Goal: Information Seeking & Learning: Learn about a topic

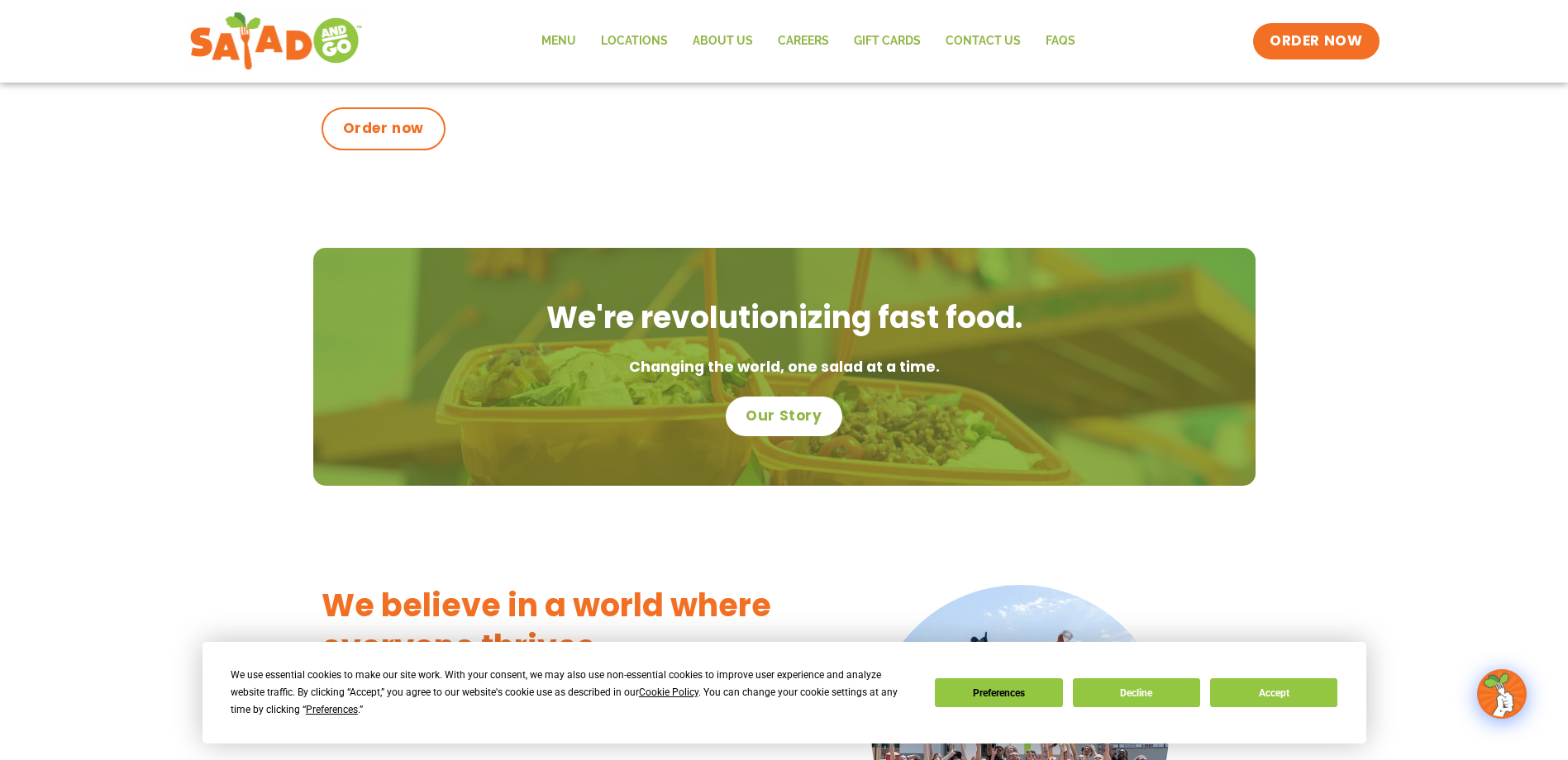
scroll to position [909, 0]
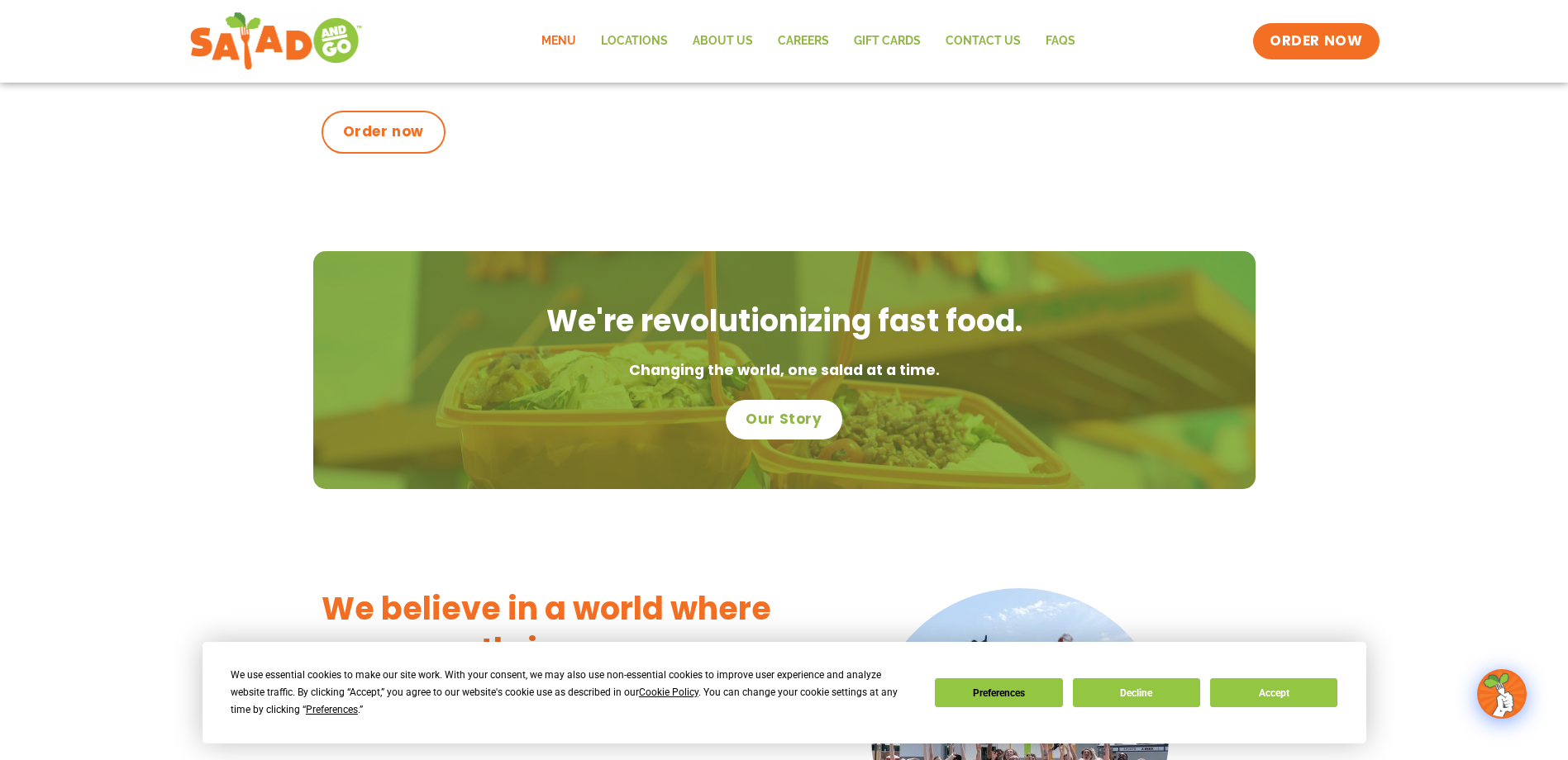
click at [565, 31] on link "Menu" at bounding box center [559, 41] width 60 height 38
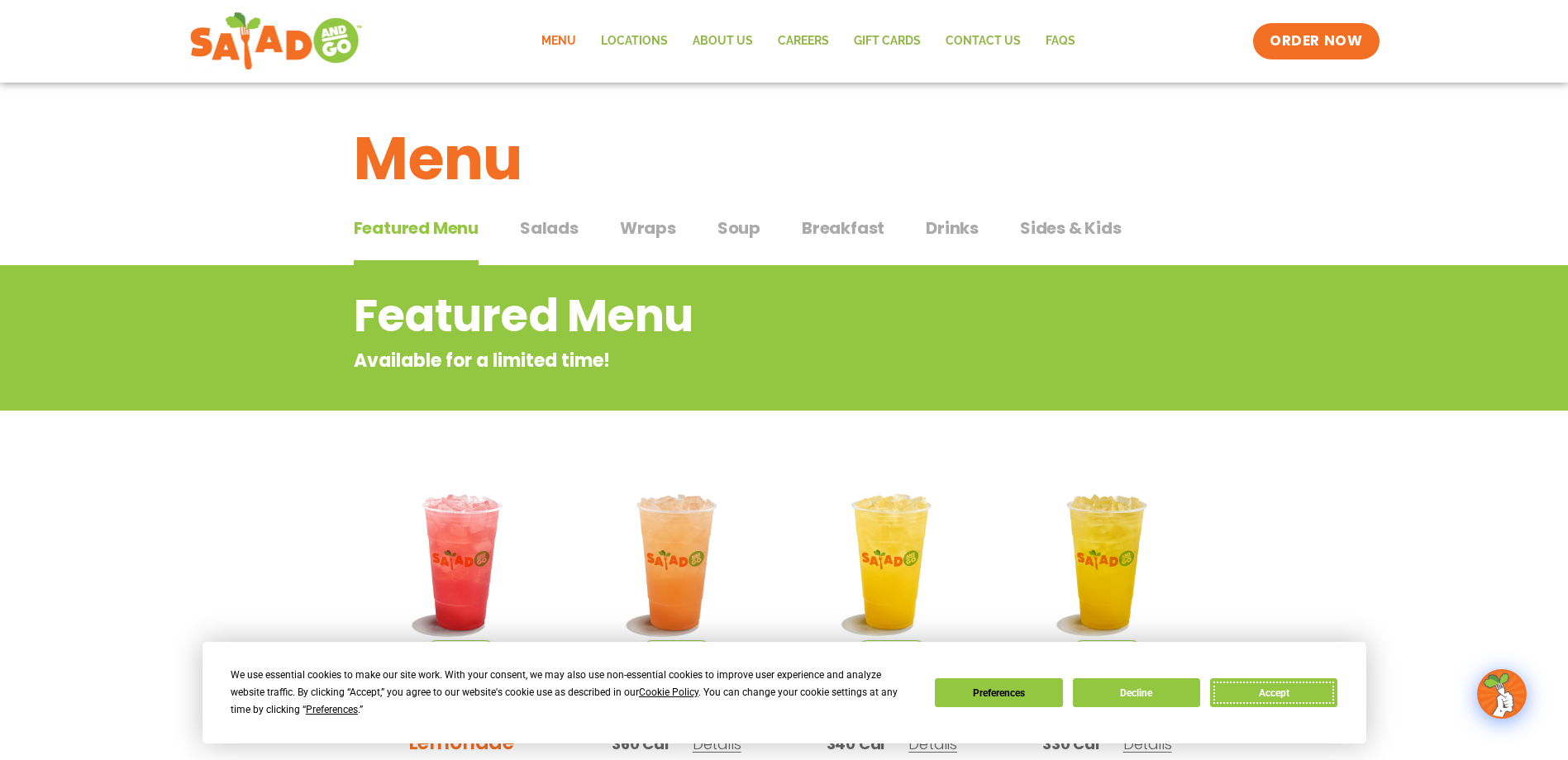
click at [1265, 681] on button "Accept" at bounding box center [1273, 692] width 128 height 29
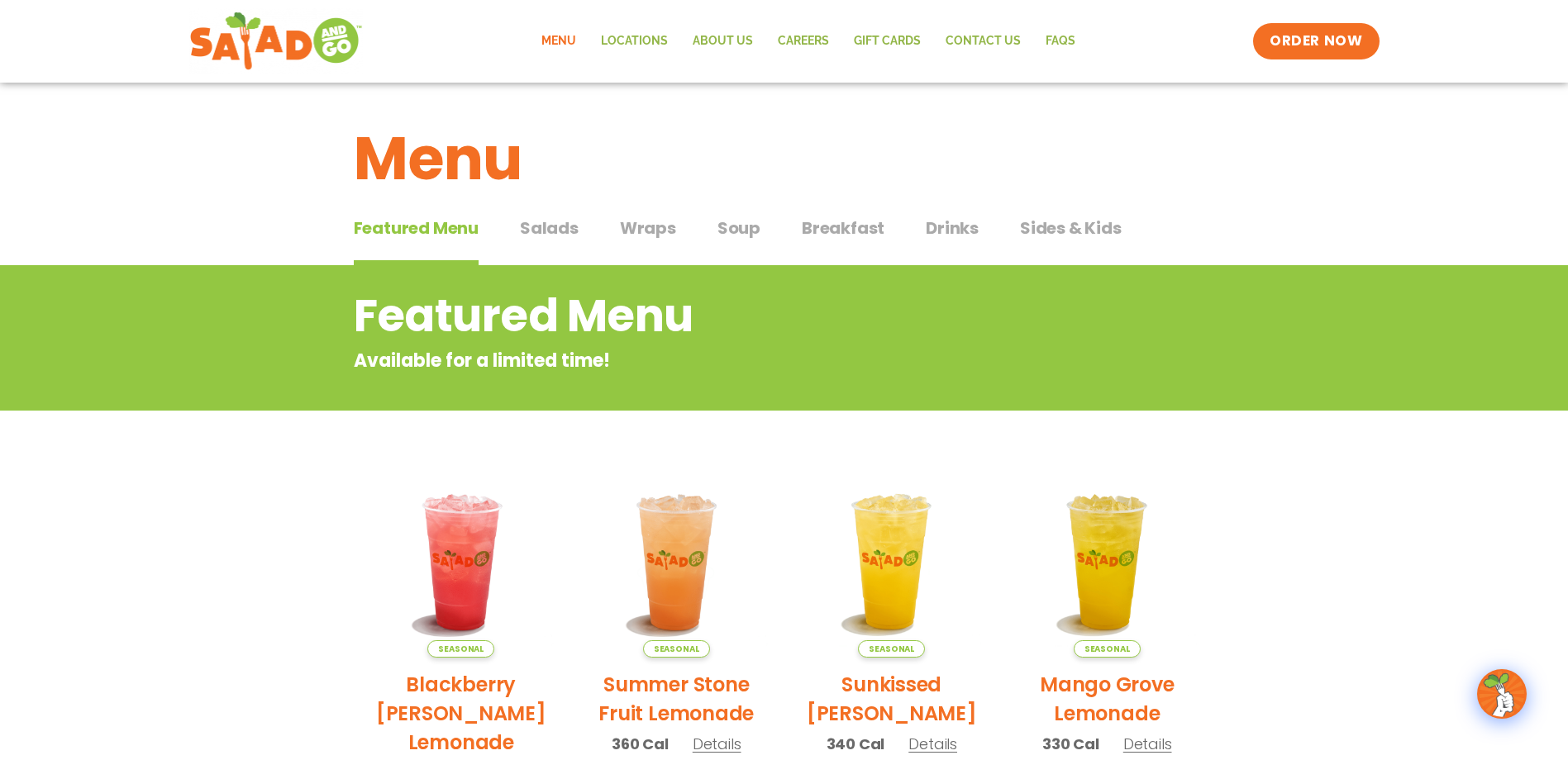
click at [631, 228] on span "Wraps" at bounding box center [647, 228] width 56 height 25
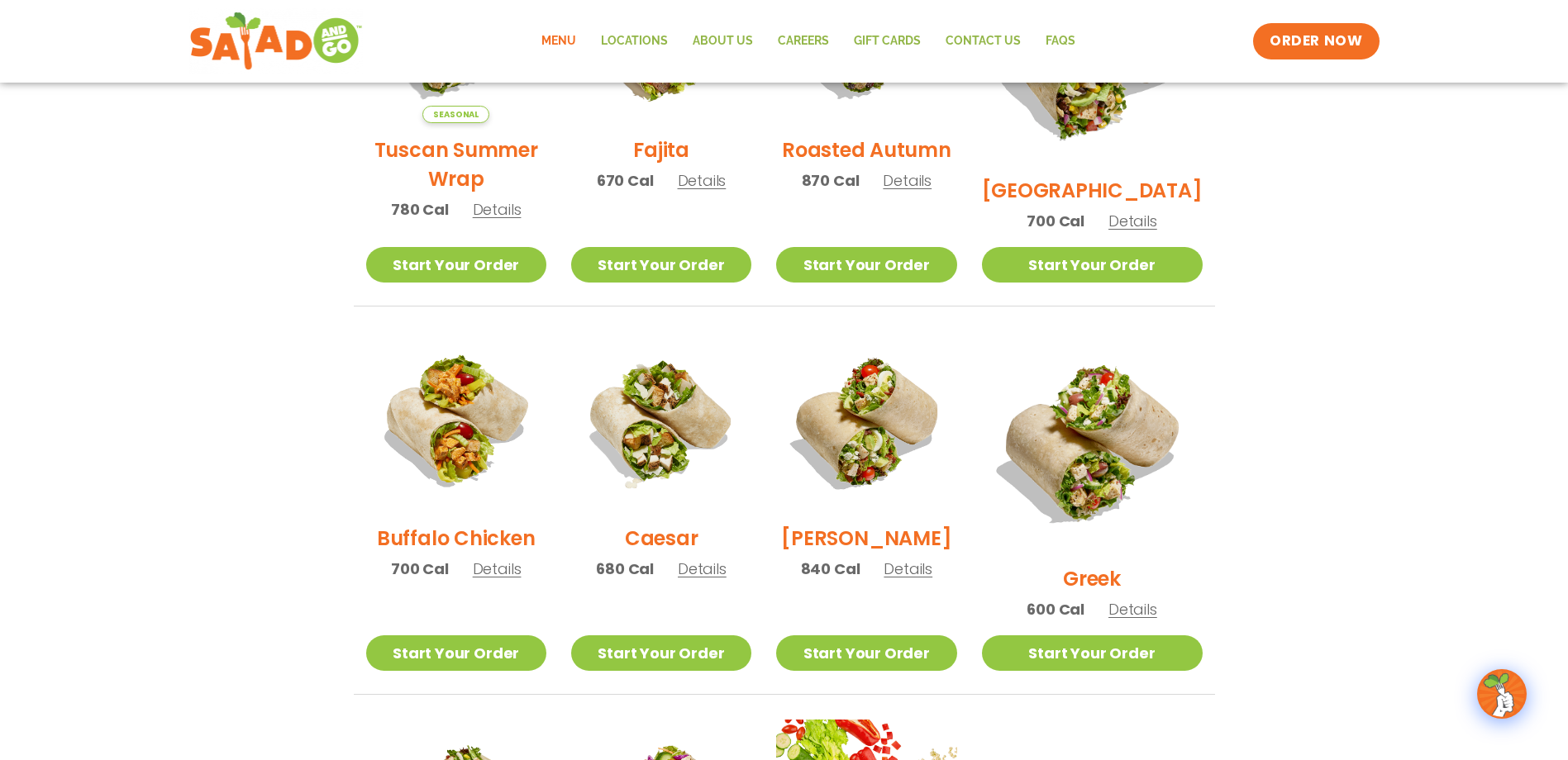
scroll to position [248, 0]
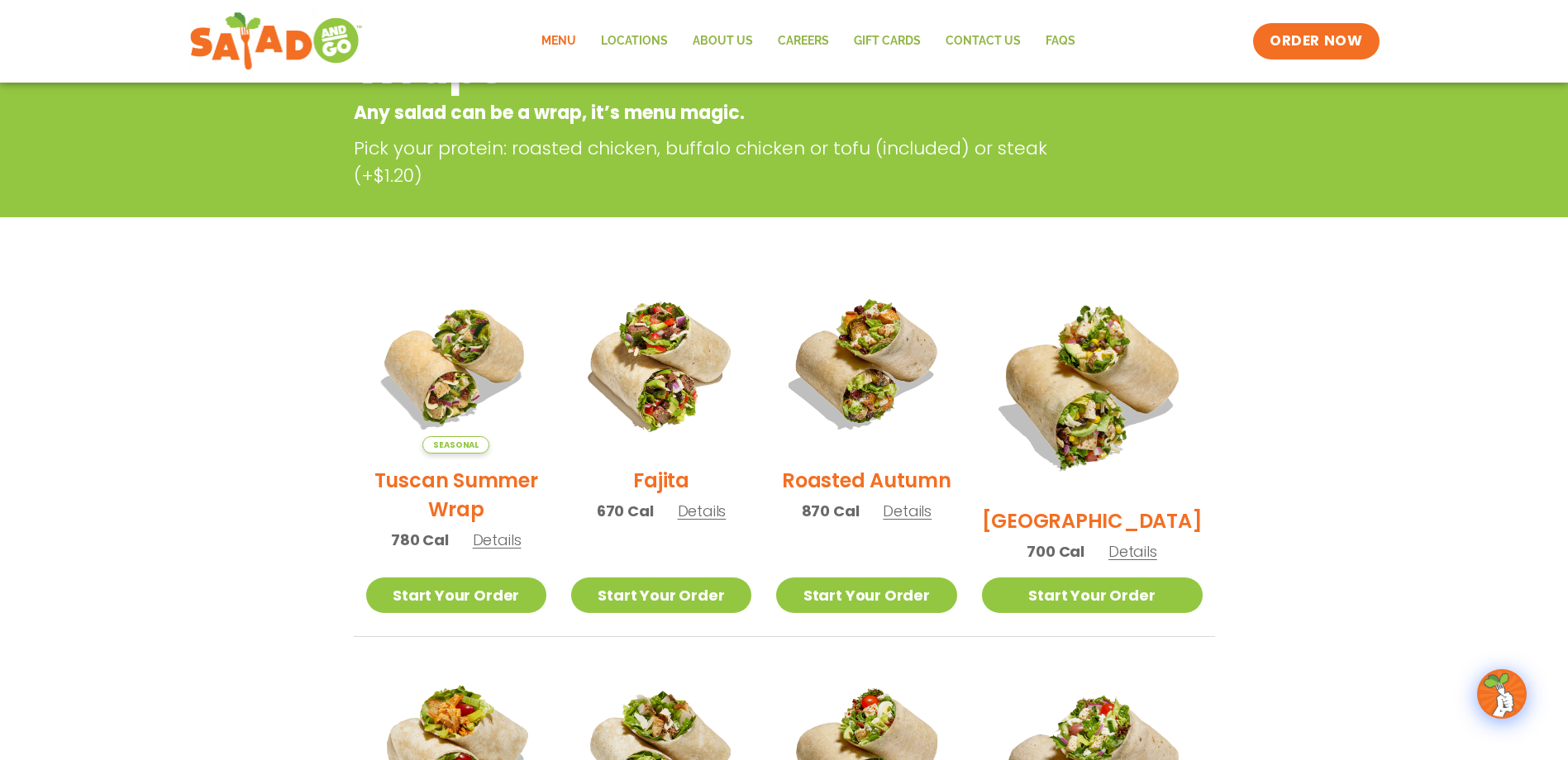
click at [898, 422] on img at bounding box center [867, 364] width 180 height 180
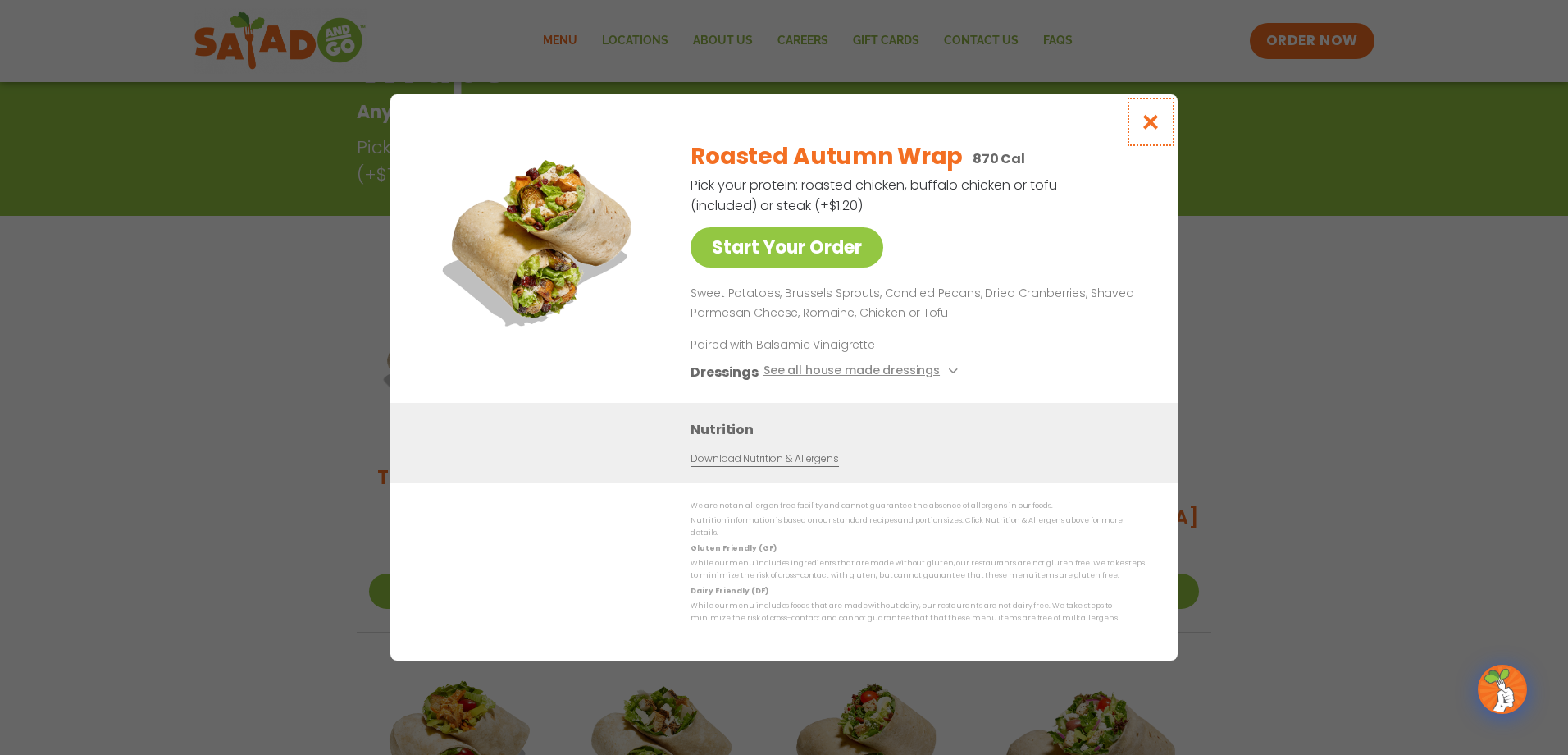
click at [1159, 128] on icon "Close modal" at bounding box center [1151, 121] width 20 height 17
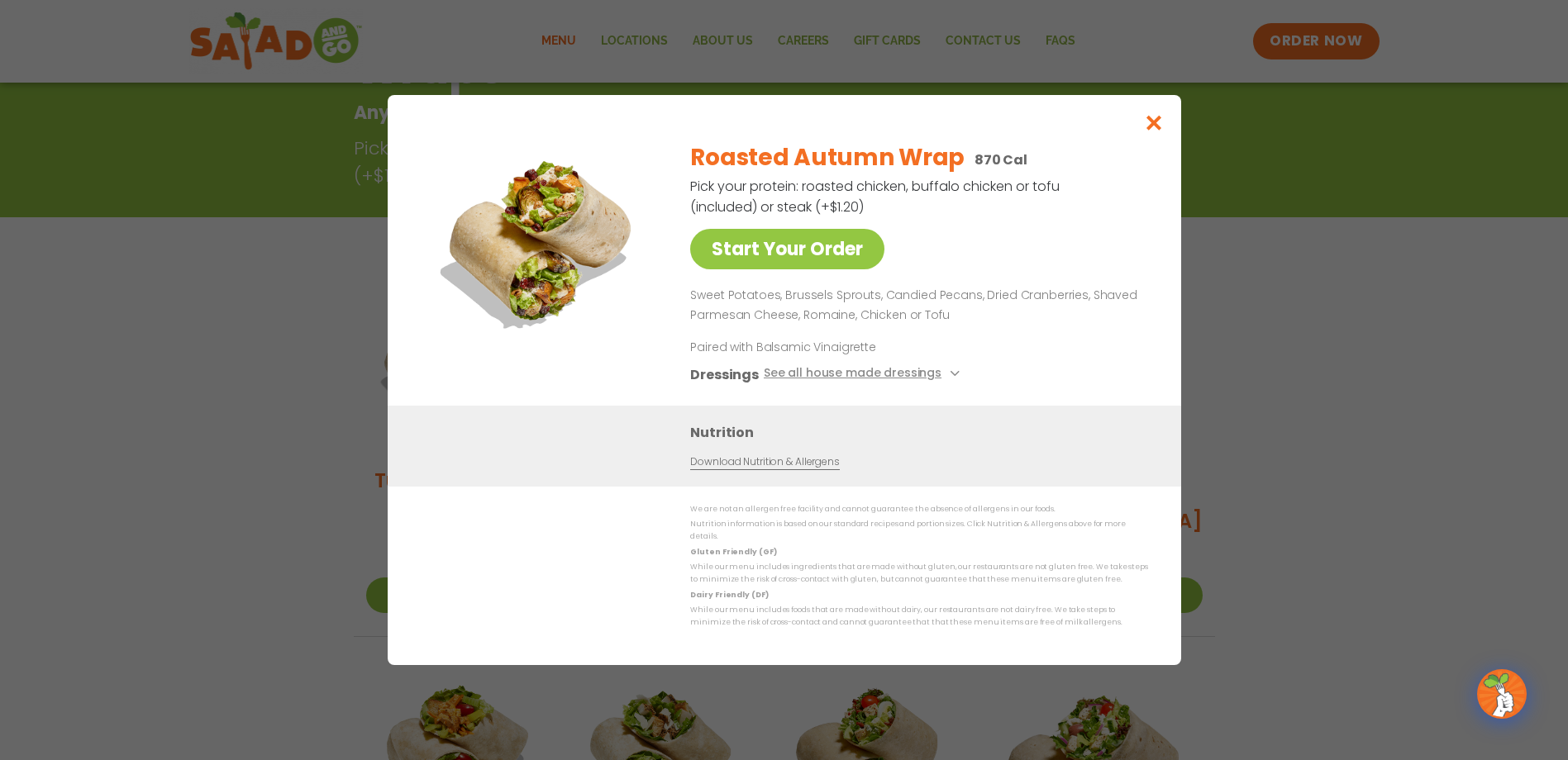
scroll to position [265, 0]
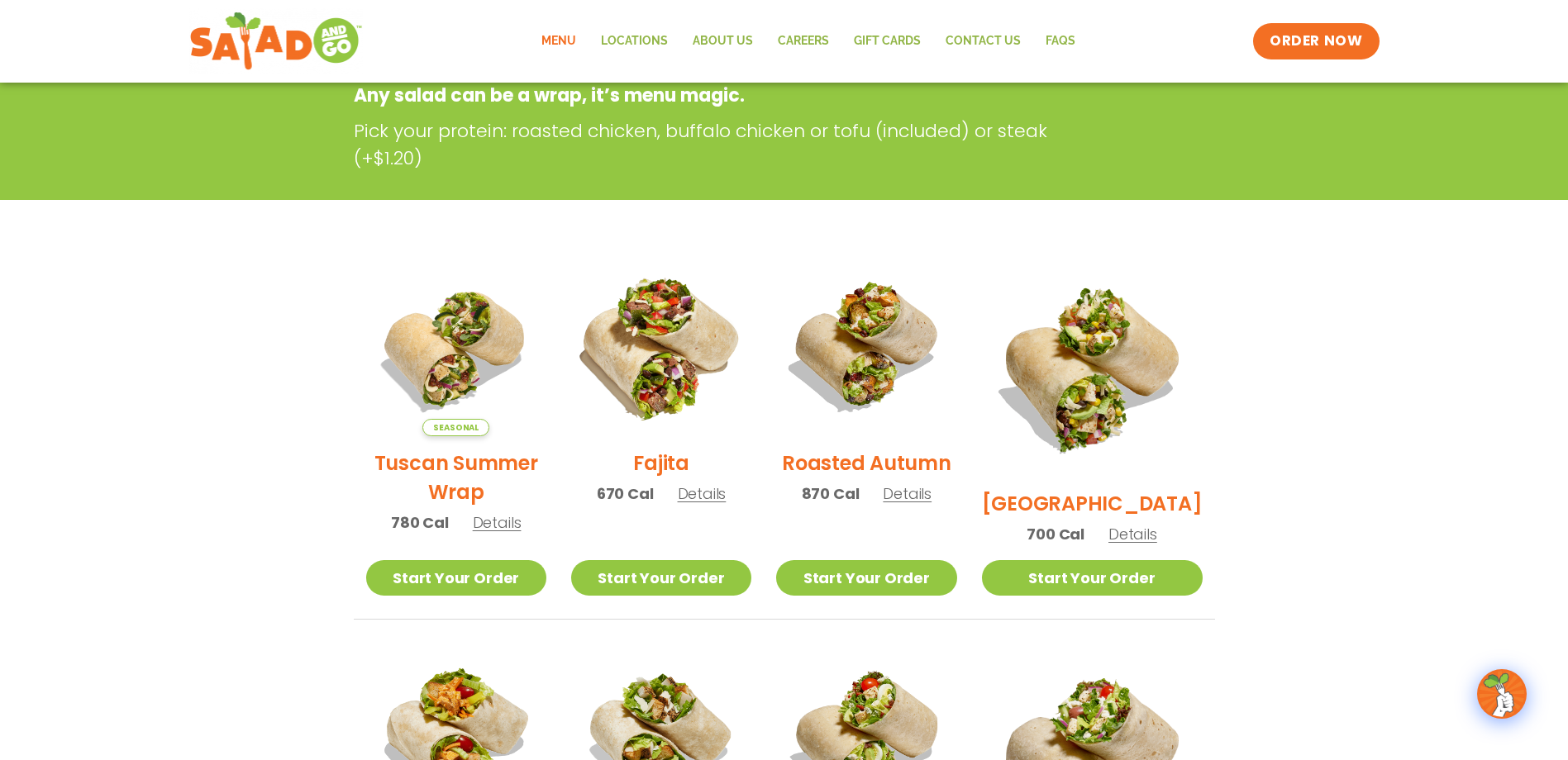
click at [707, 385] on img at bounding box center [660, 345] width 212 height 211
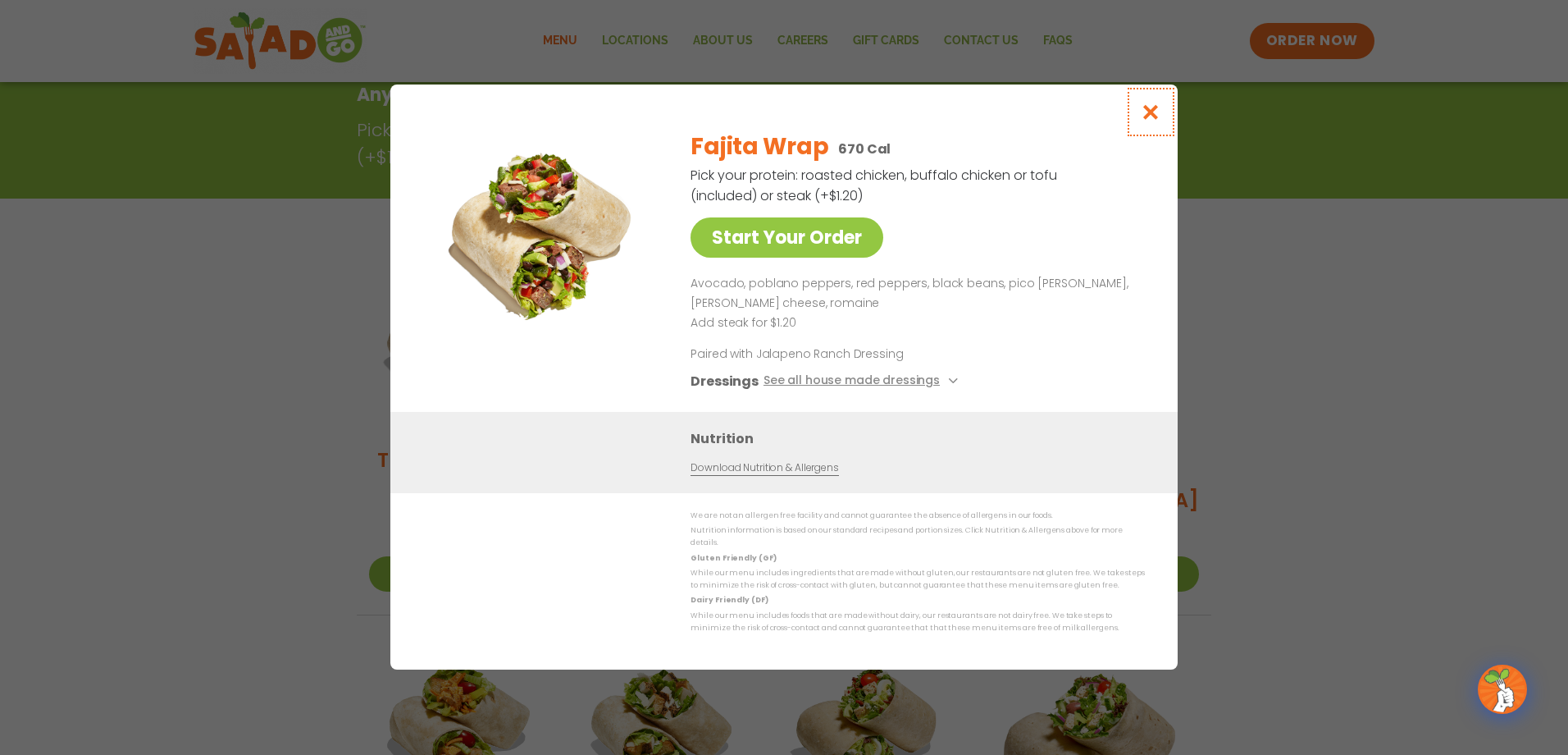
click at [1142, 128] on button "Close modal" at bounding box center [1152, 112] width 53 height 55
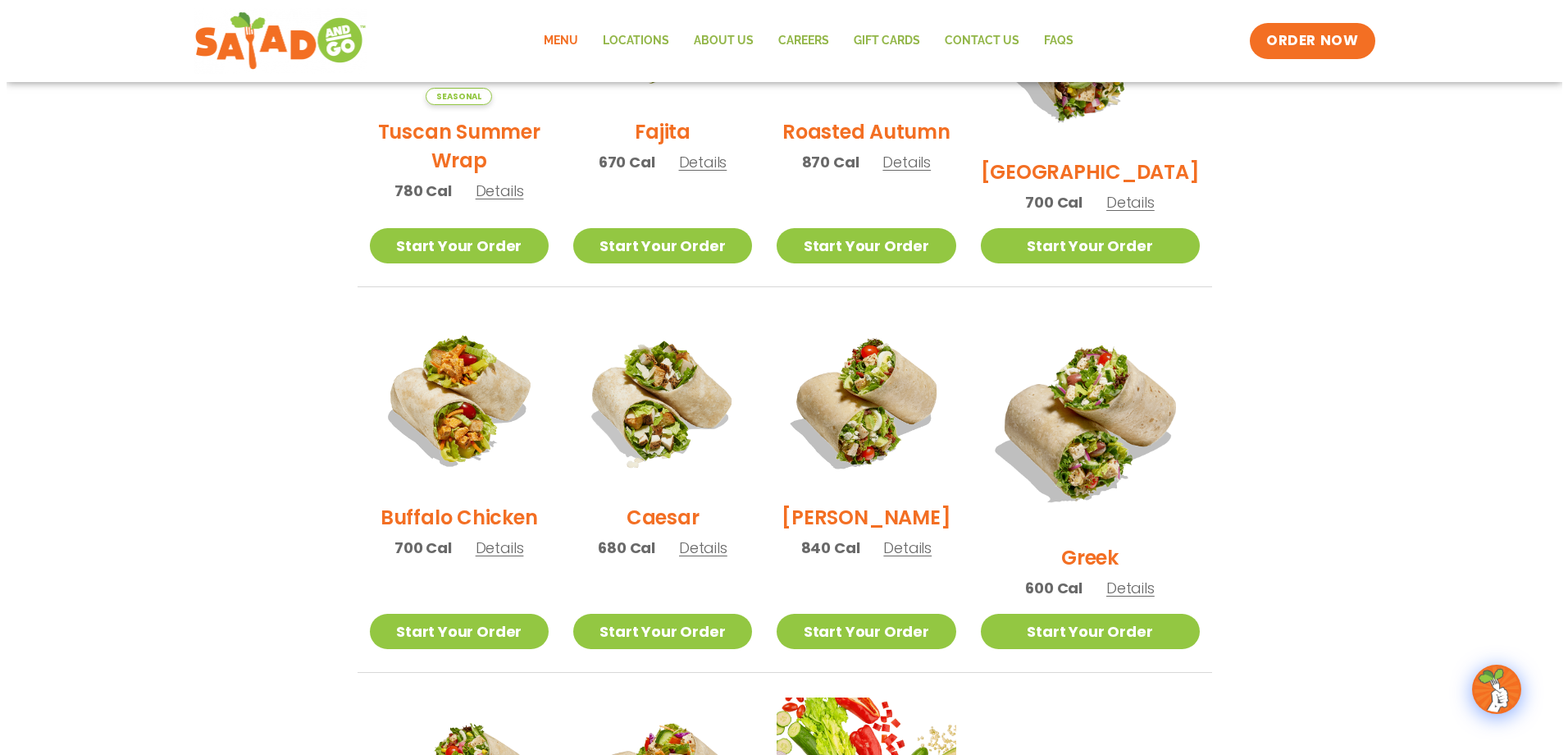
scroll to position [837, 0]
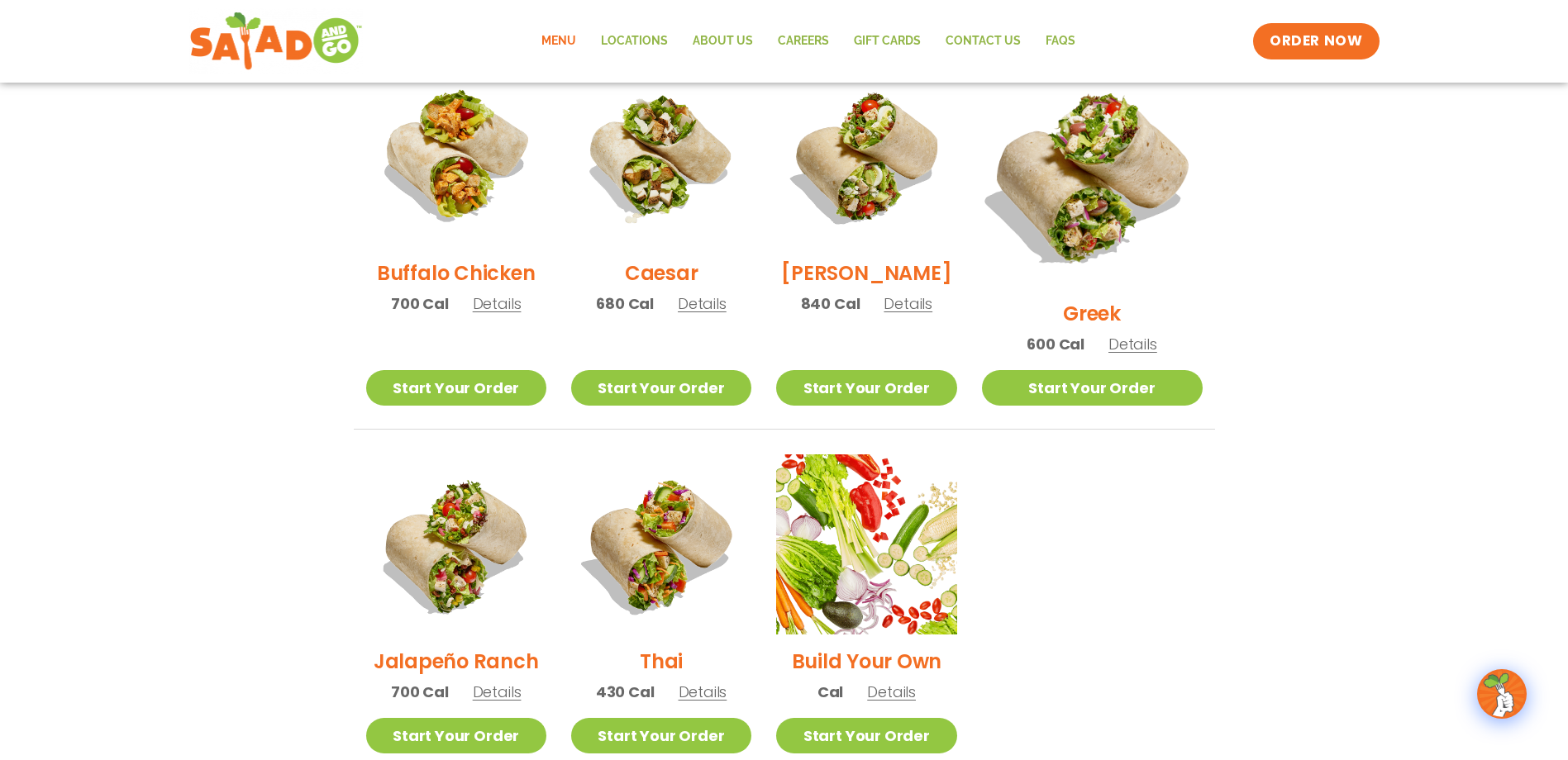
click at [1141, 177] on img at bounding box center [1091, 177] width 259 height 259
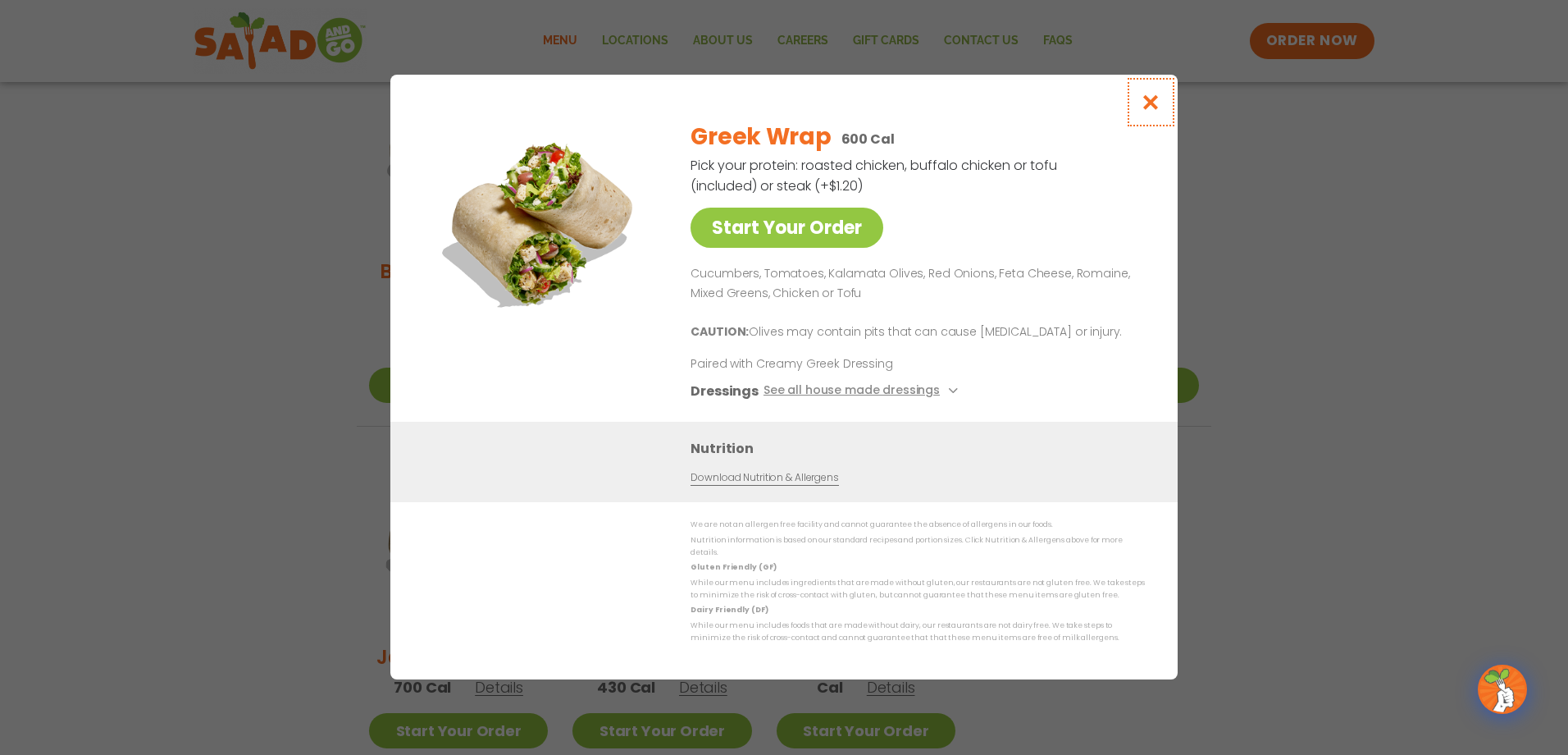
click at [1152, 111] on icon "Close modal" at bounding box center [1151, 102] width 20 height 17
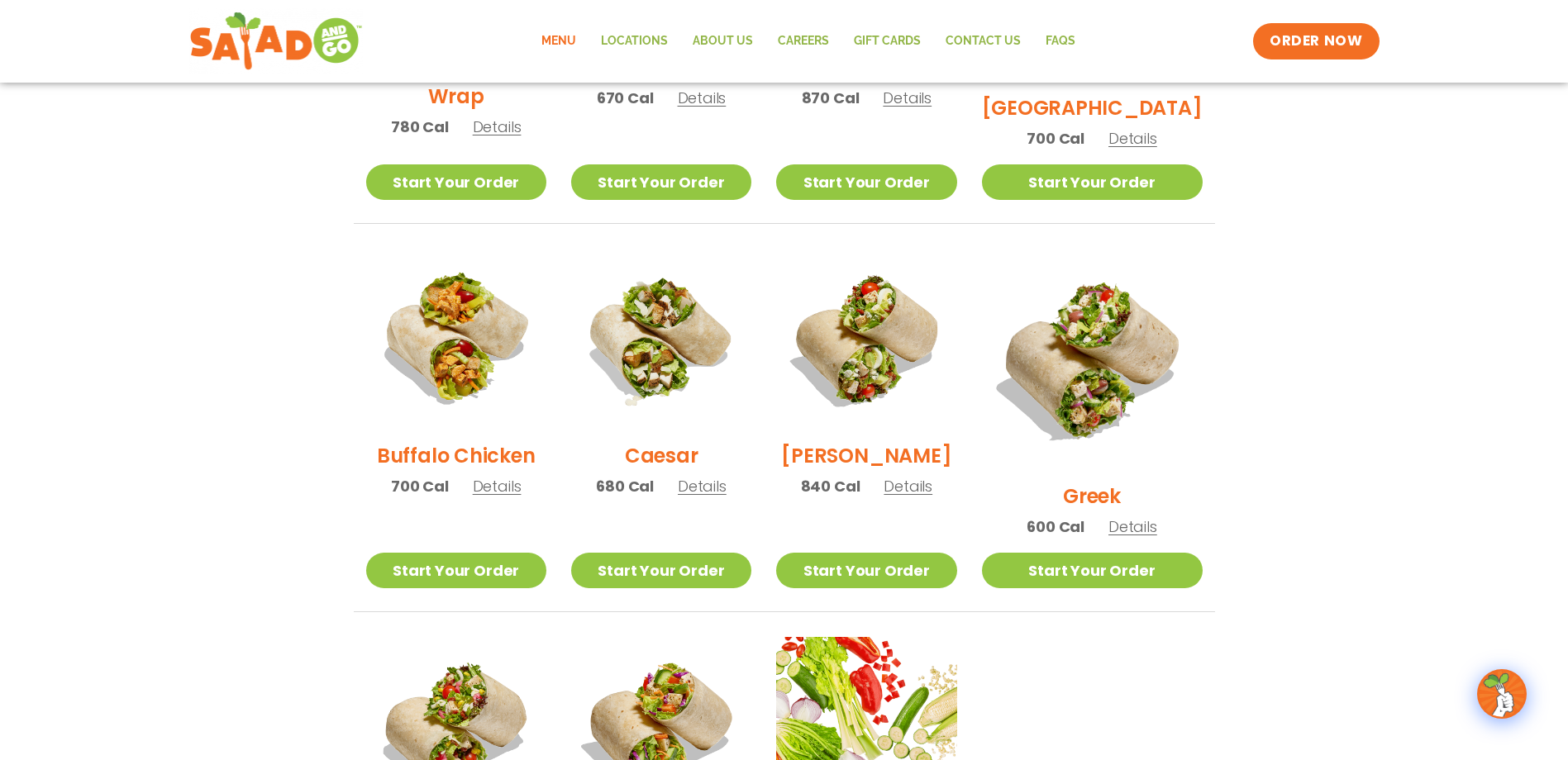
scroll to position [509, 0]
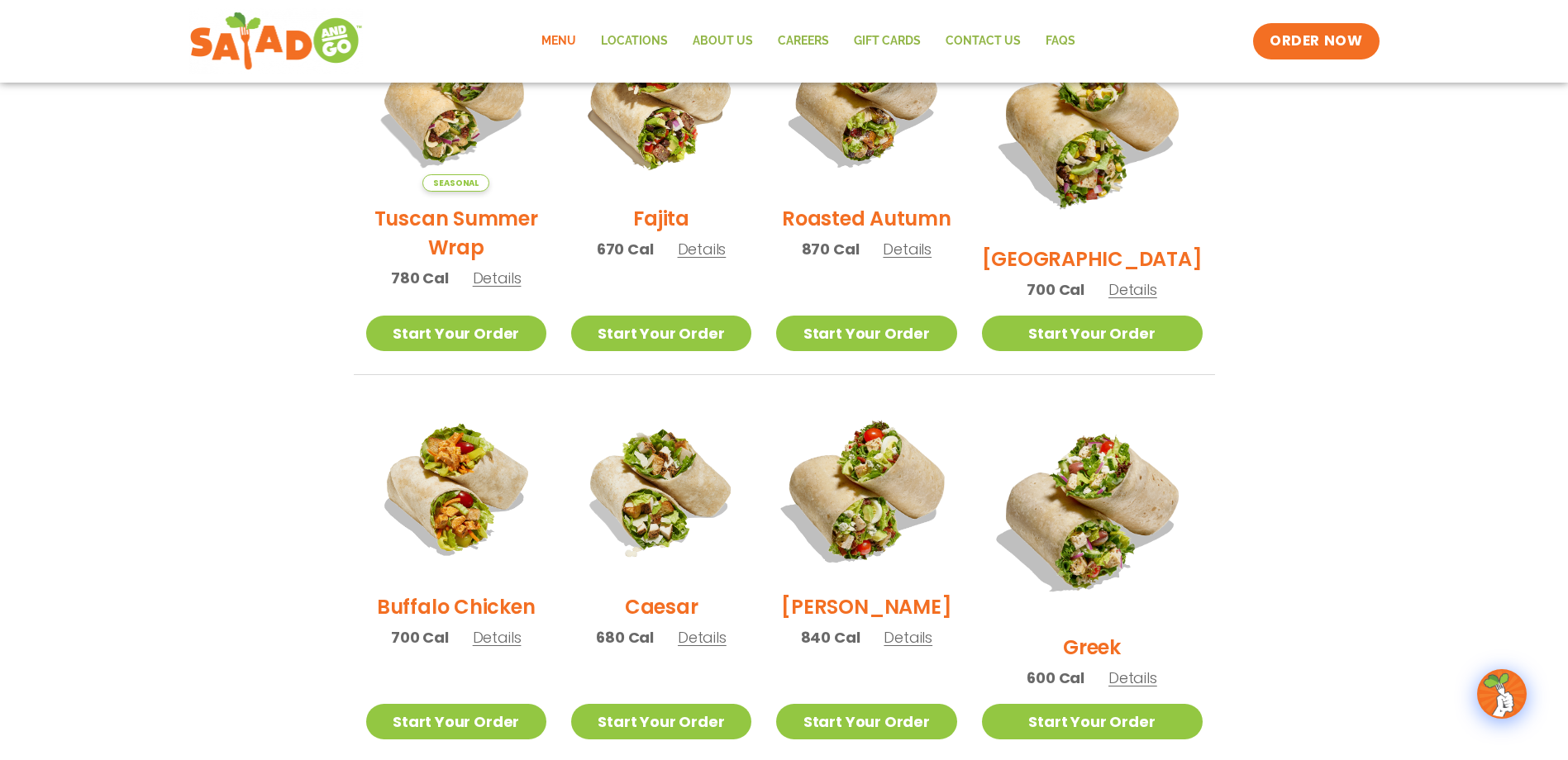
click at [942, 494] on img at bounding box center [866, 490] width 212 height 211
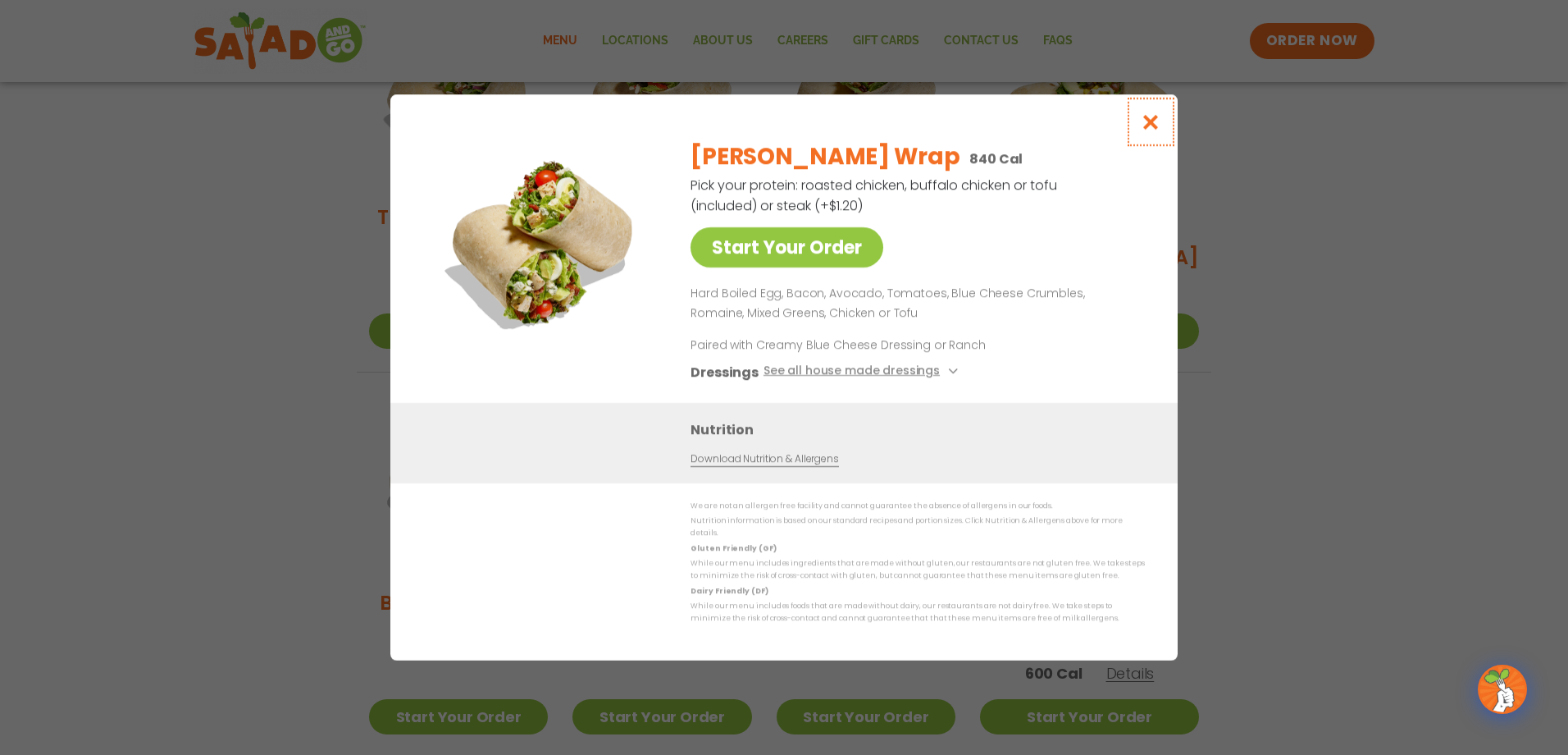
click at [1151, 130] on icon "Close modal" at bounding box center [1151, 121] width 20 height 17
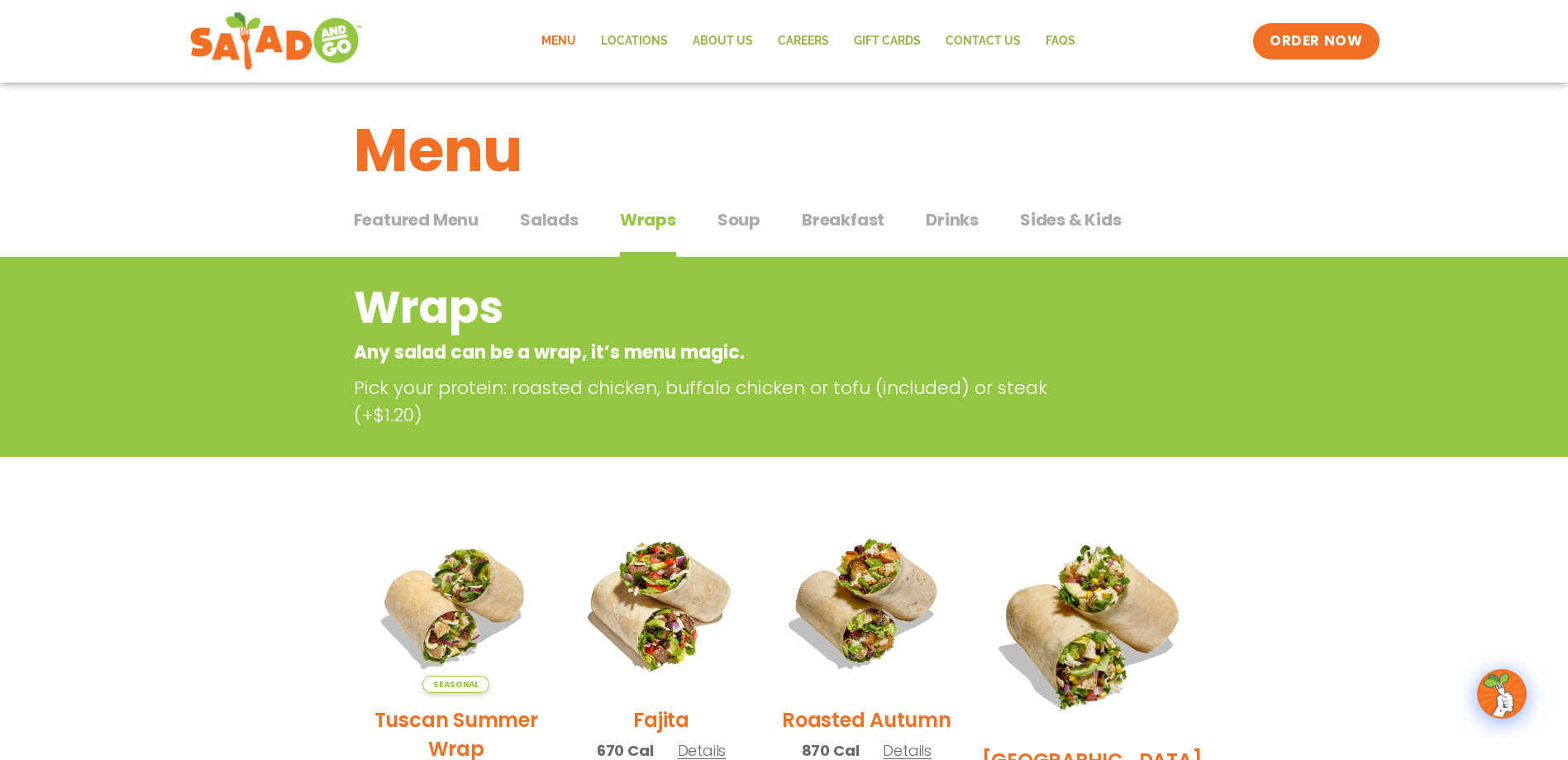
scroll to position [0, 0]
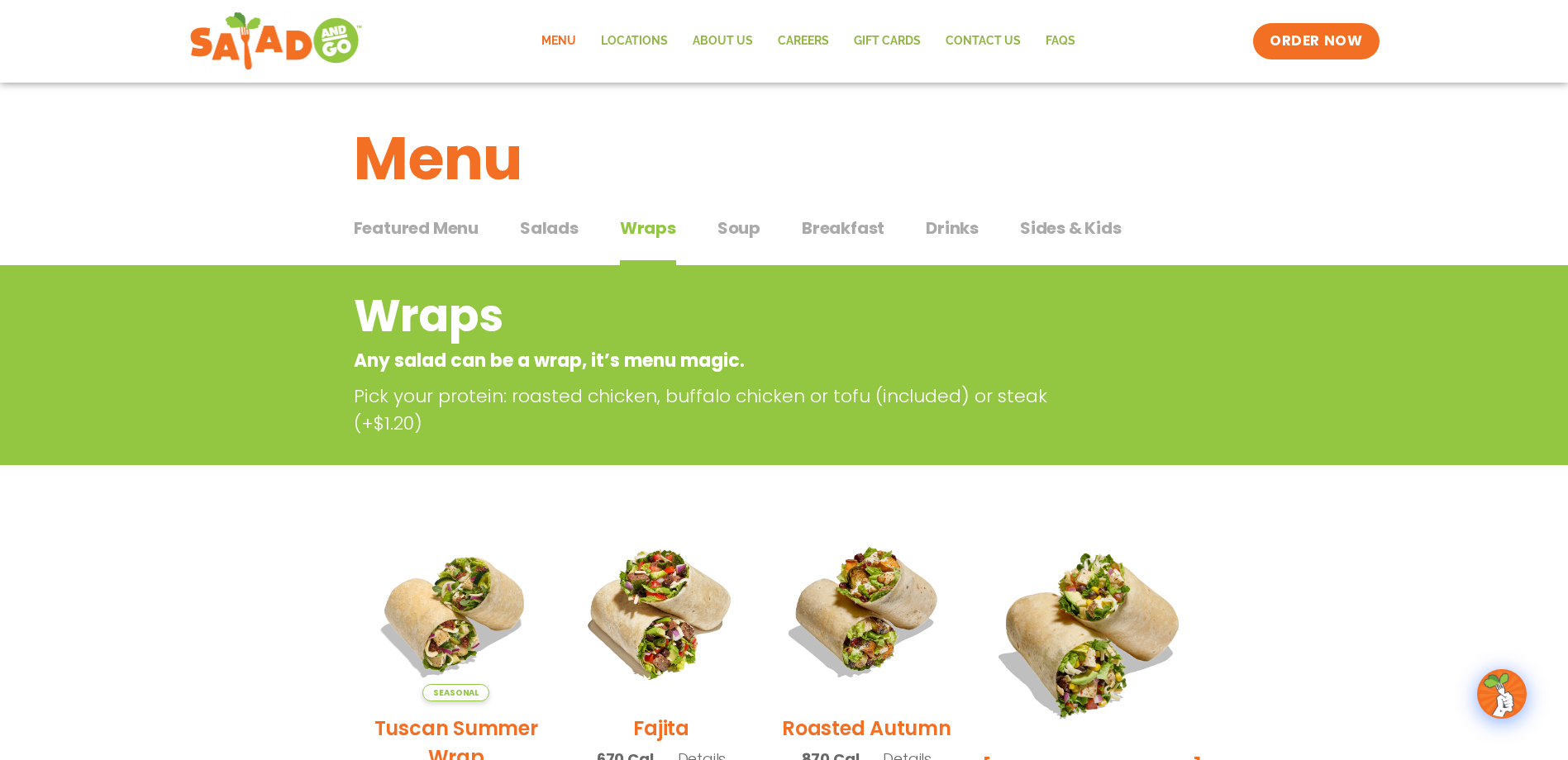
click at [881, 222] on div "Featured Menu Featured Menu Salads Salads Wraps Wraps Soup Soup Breakfast Break…" at bounding box center [784, 237] width 861 height 56
click at [876, 224] on span "Breakfast" at bounding box center [842, 228] width 83 height 25
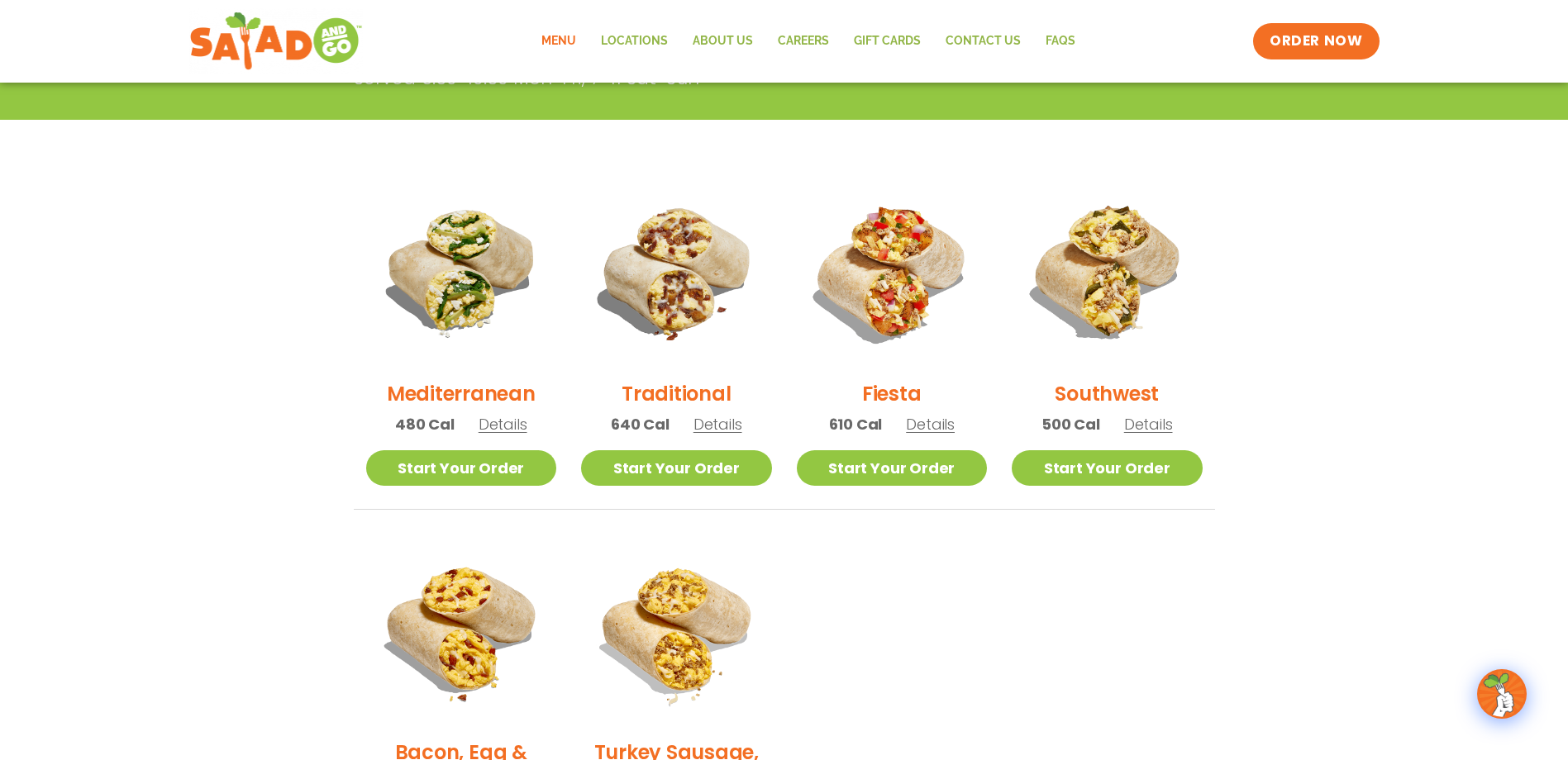
scroll to position [330, 0]
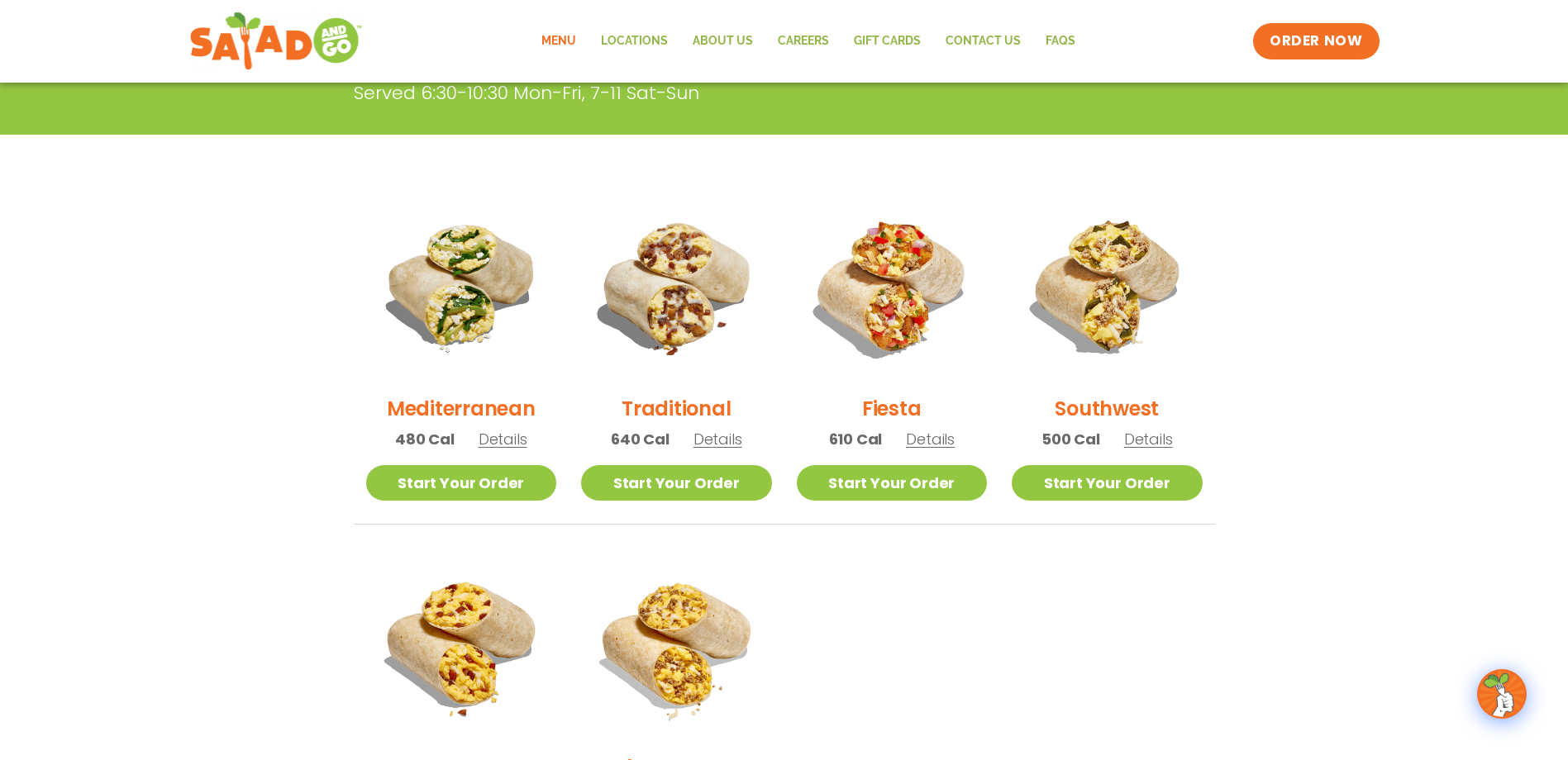
click at [496, 445] on span "Details" at bounding box center [502, 439] width 49 height 21
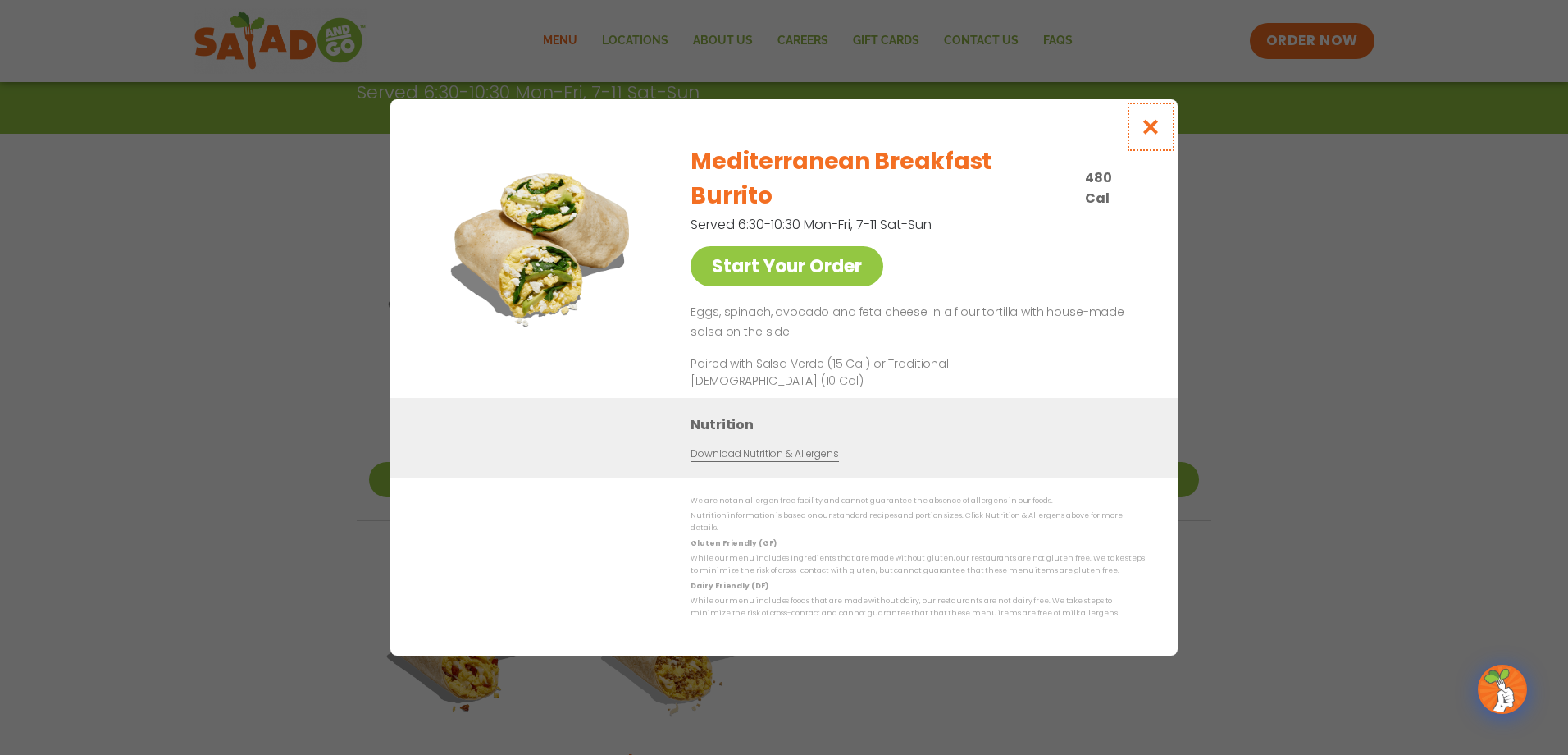
click at [1147, 136] on icon "Close modal" at bounding box center [1151, 126] width 20 height 17
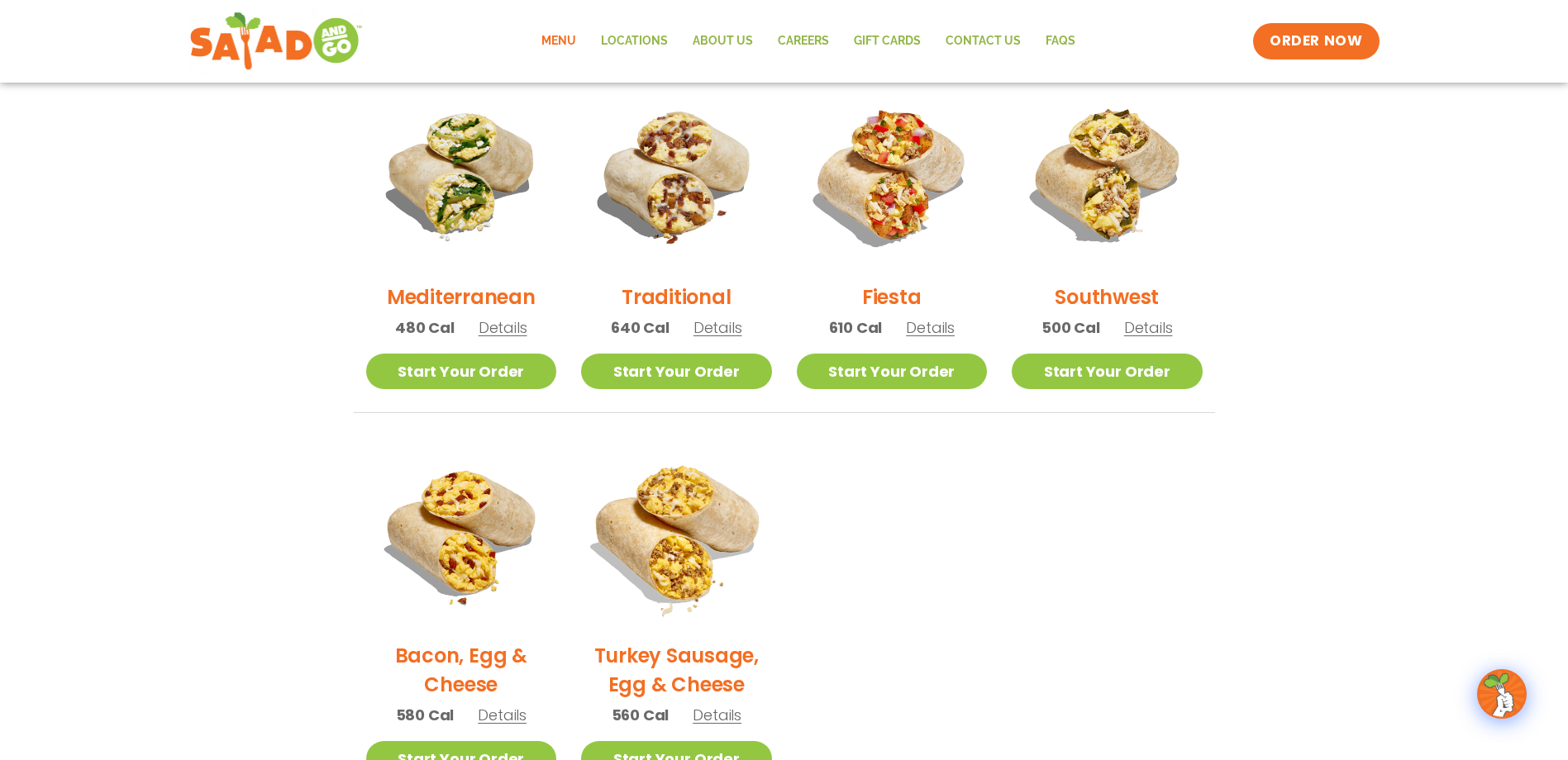
scroll to position [413, 0]
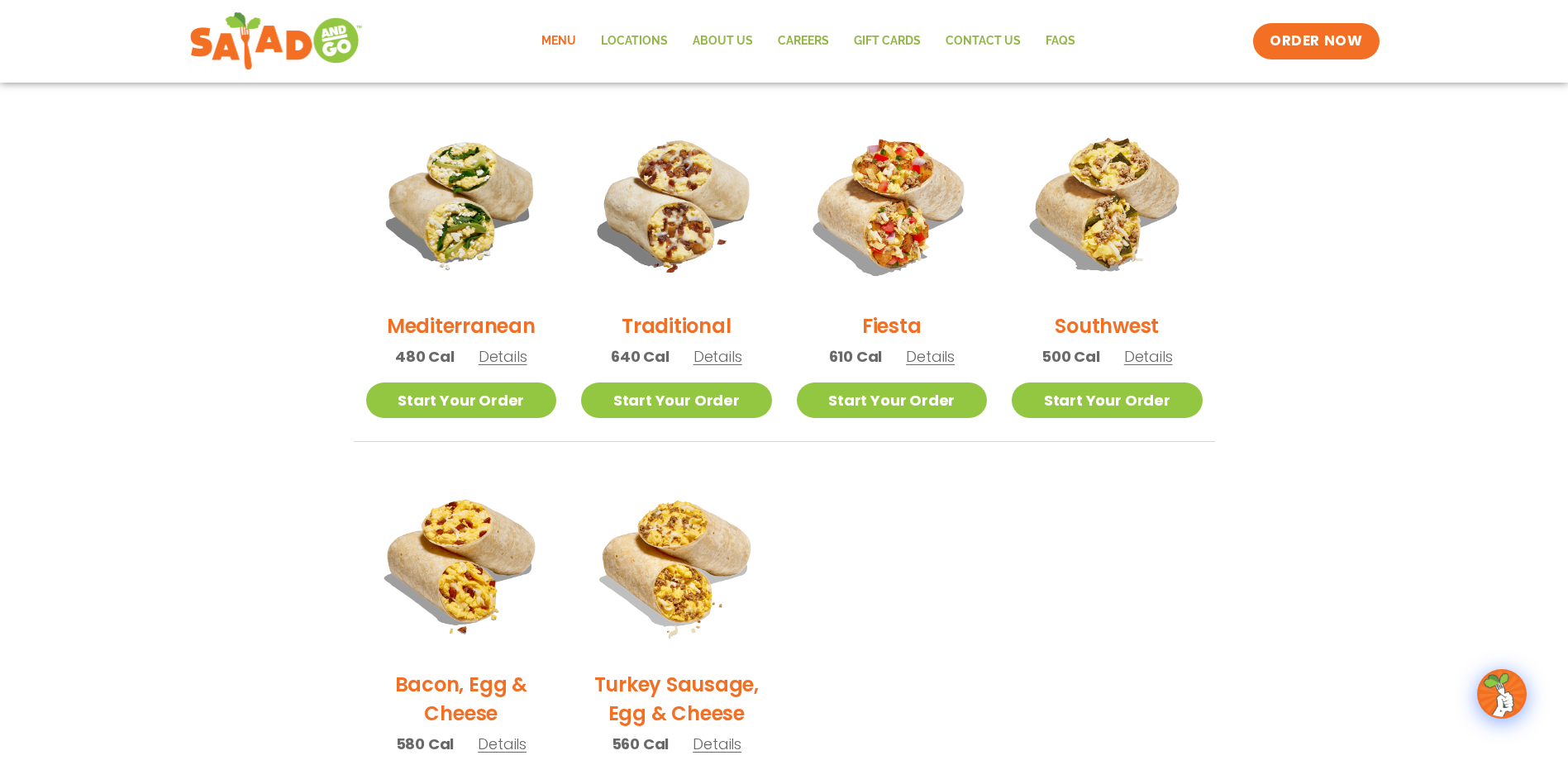
click at [709, 354] on span "Details" at bounding box center [718, 356] width 49 height 21
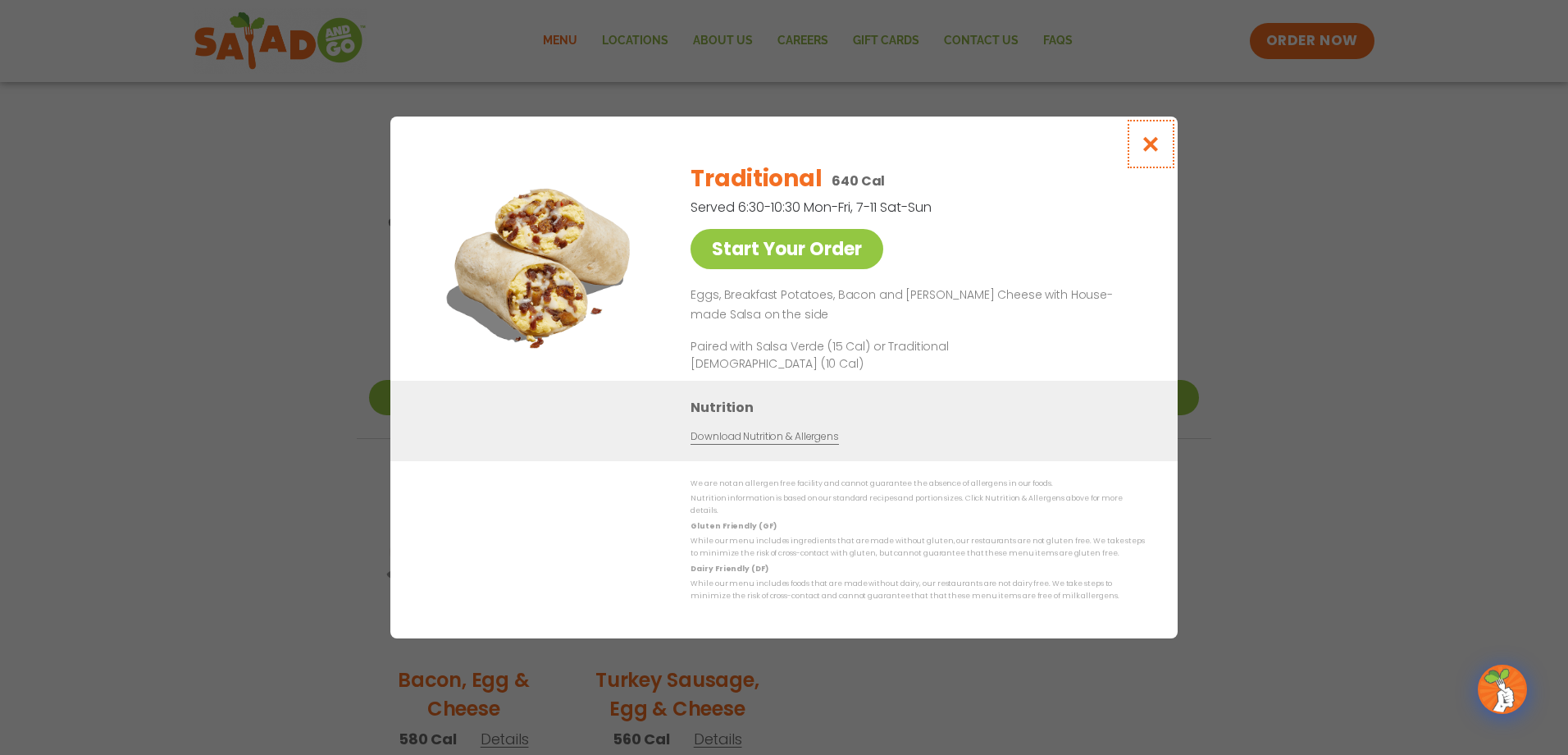
click at [1144, 152] on icon "Close modal" at bounding box center [1151, 144] width 20 height 17
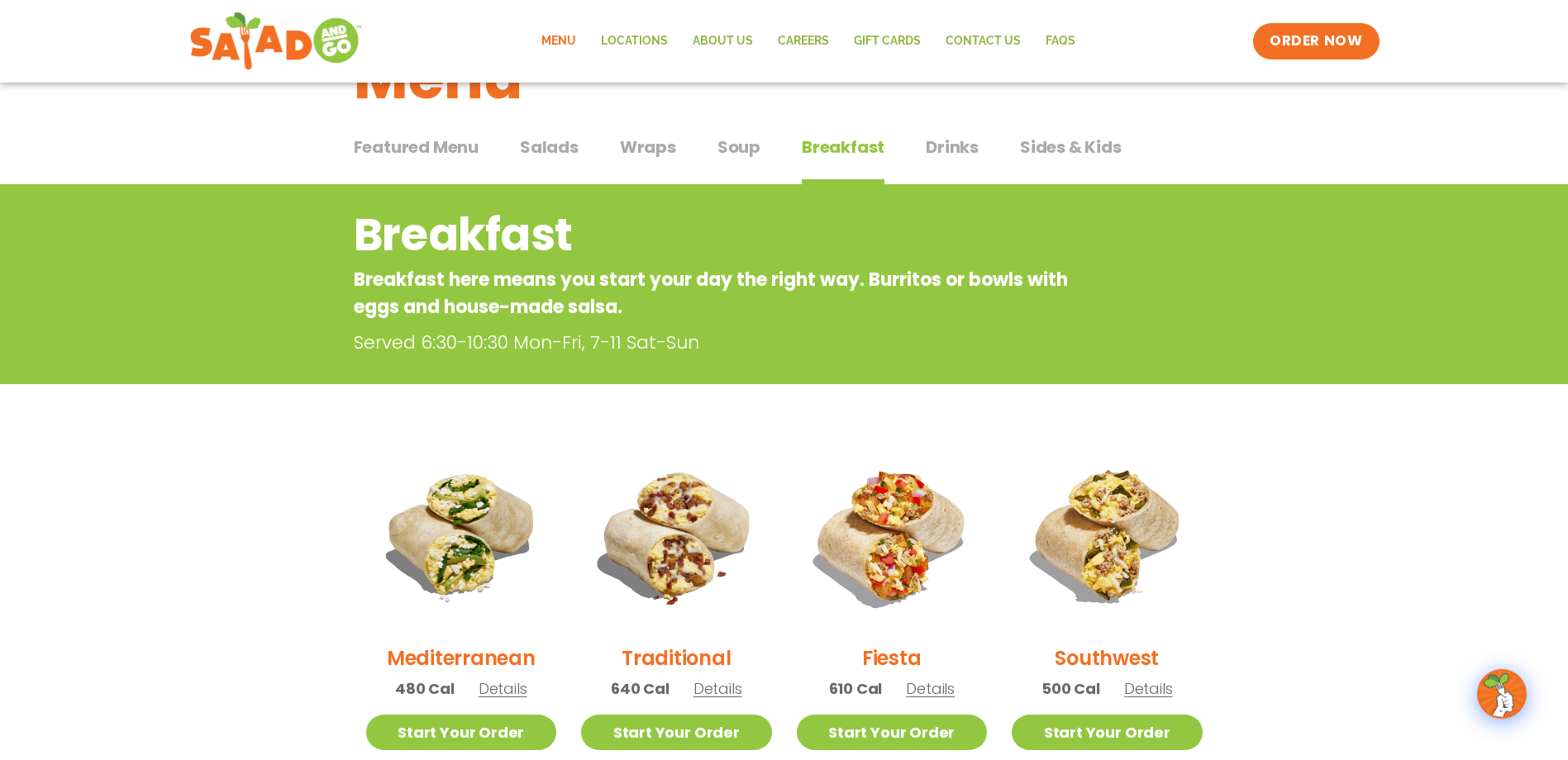
scroll to position [0, 0]
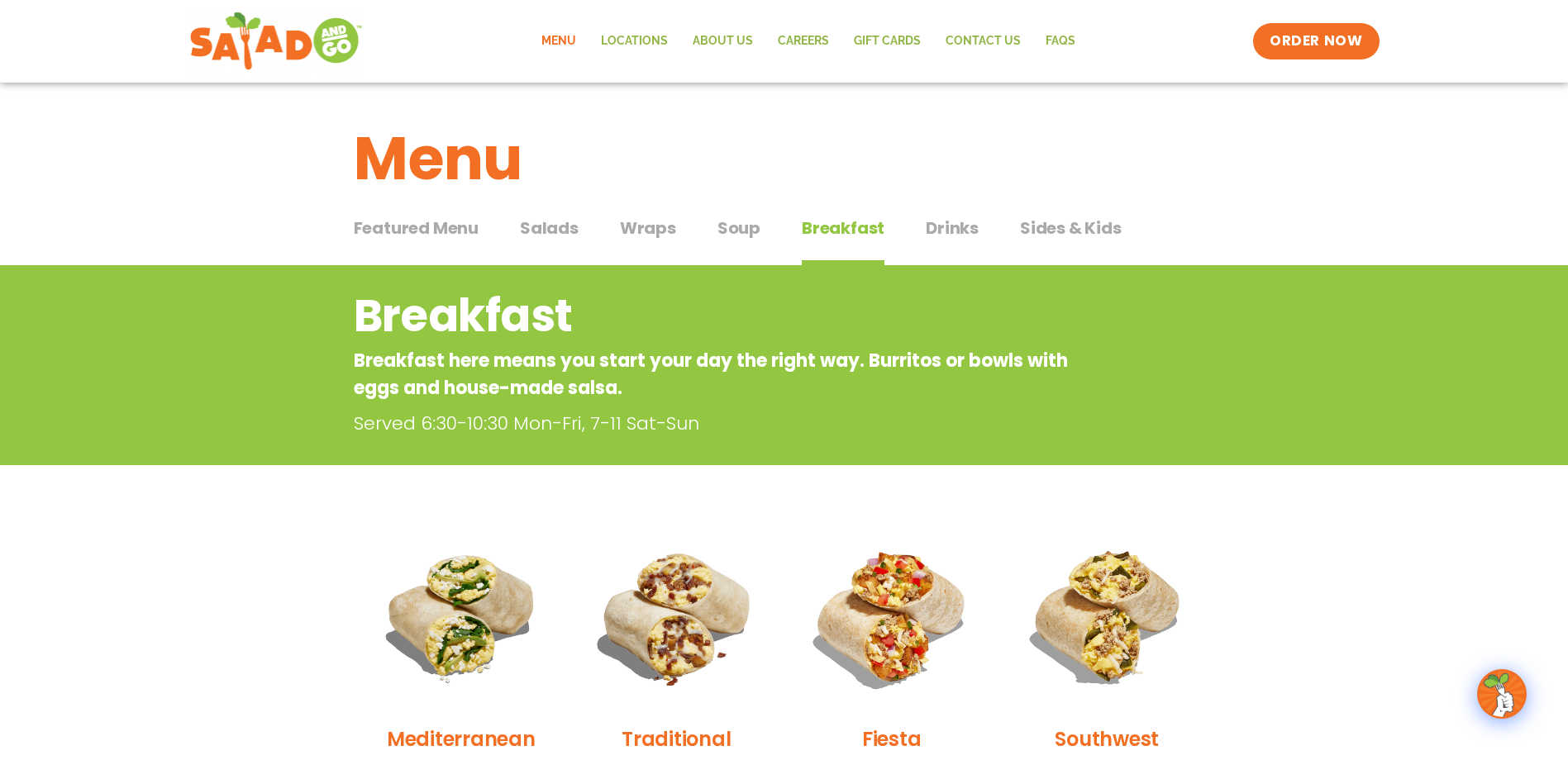
click at [651, 230] on span "Wraps" at bounding box center [647, 228] width 56 height 25
